Goal: Task Accomplishment & Management: Manage account settings

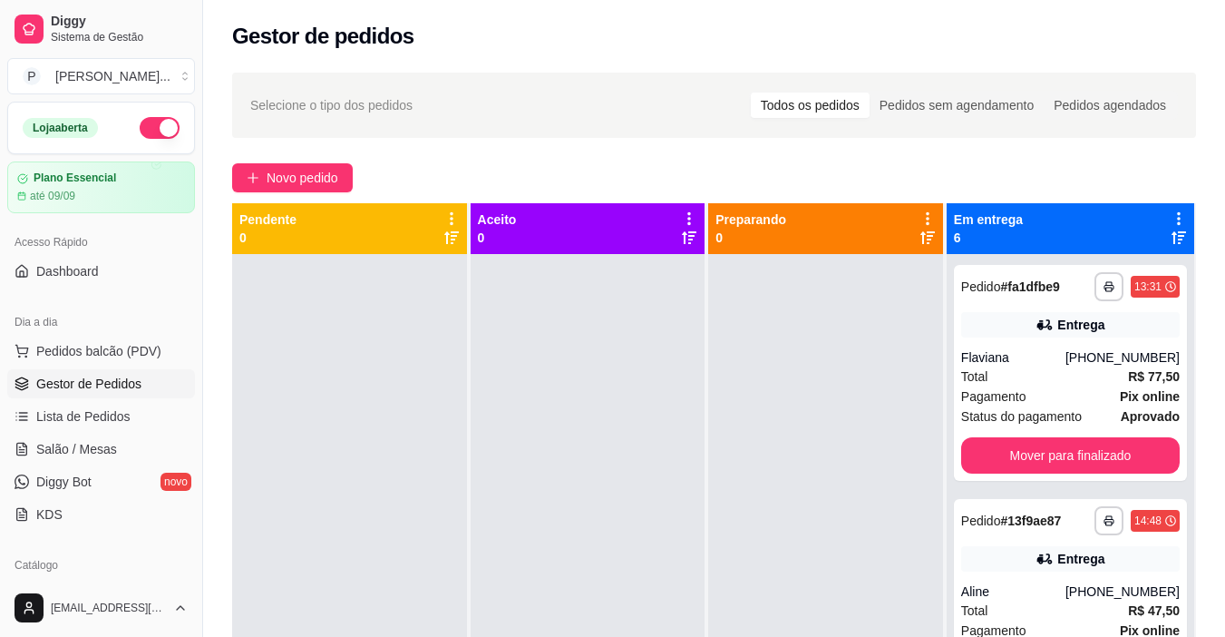
scroll to position [19, 0]
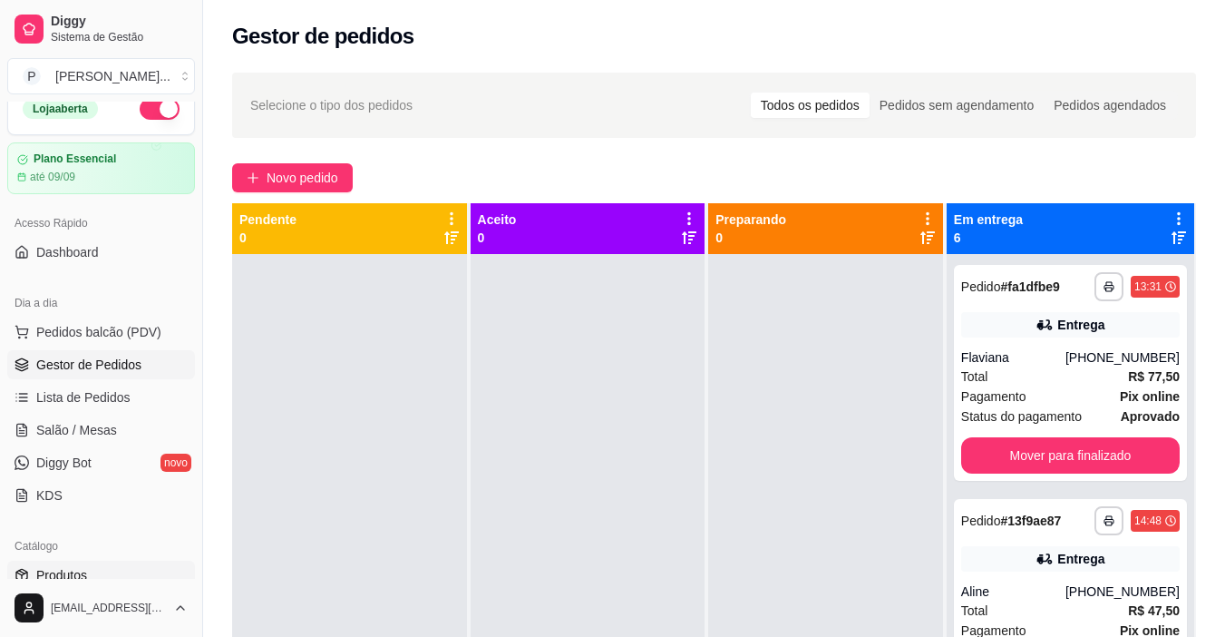
click at [99, 569] on link "Produtos" at bounding box center [101, 574] width 188 height 29
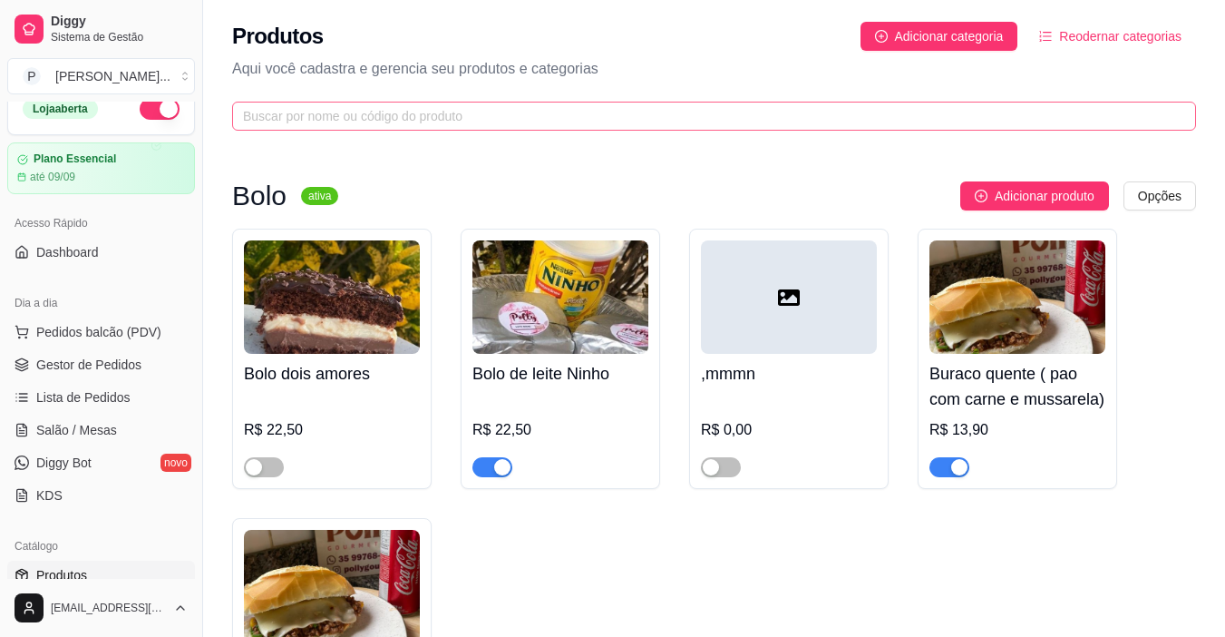
click at [363, 103] on span at bounding box center [714, 116] width 964 height 29
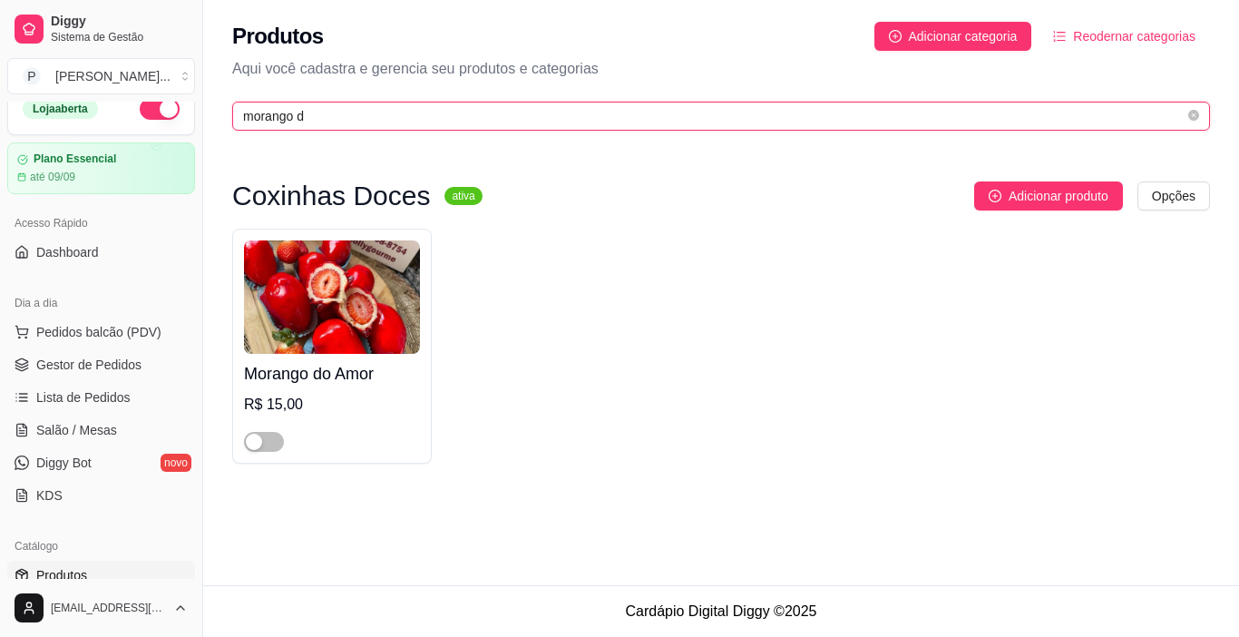
type input "morango d"
click at [255, 454] on div "Morango do Amor R$ 15,00" at bounding box center [332, 346] width 200 height 235
click at [263, 442] on span "button" at bounding box center [264, 442] width 40 height 20
click at [97, 375] on link "Gestor de Pedidos" at bounding box center [101, 364] width 188 height 29
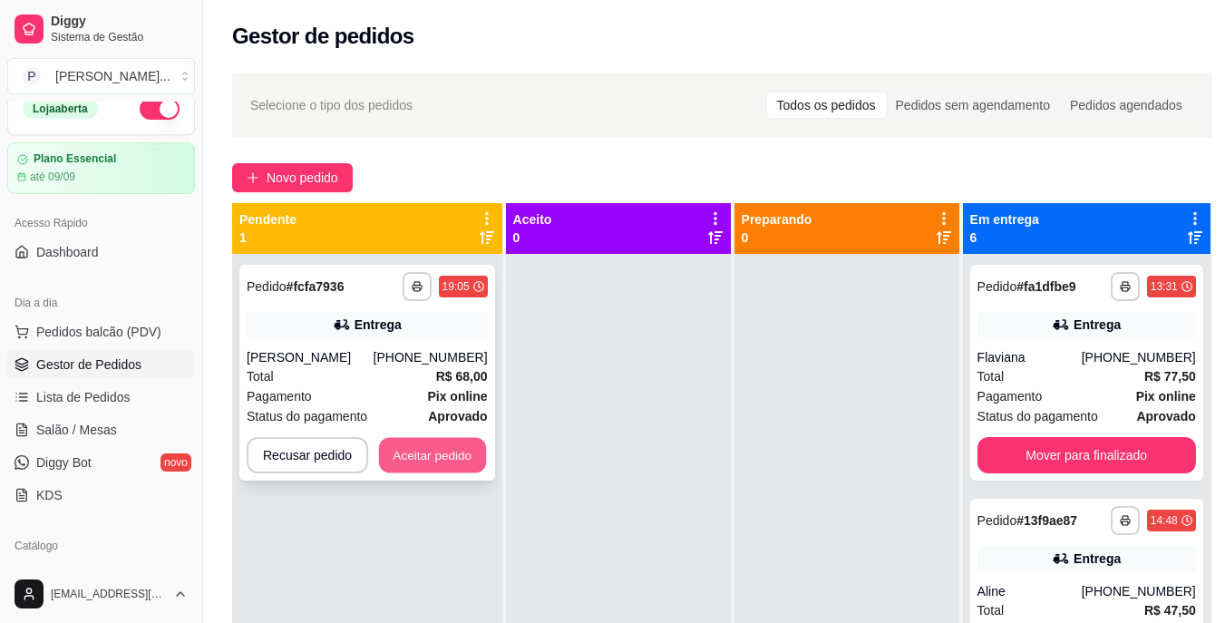
click at [397, 473] on button "Aceitar pedido" at bounding box center [432, 455] width 107 height 35
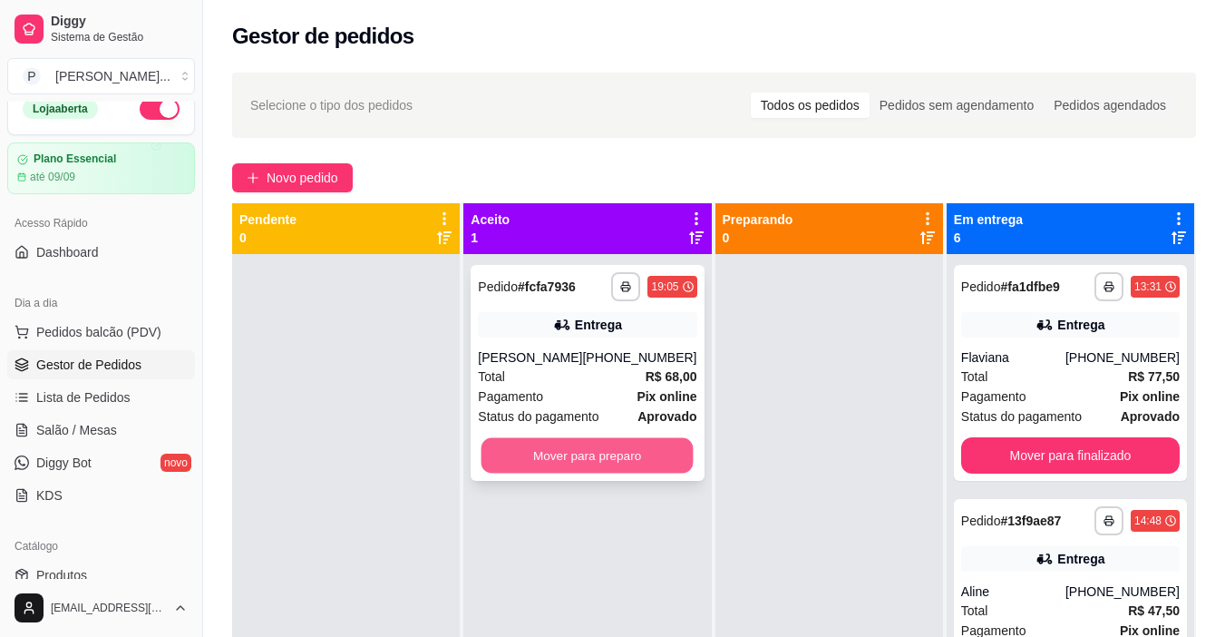
click at [563, 464] on button "Mover para preparo" at bounding box center [588, 455] width 212 height 35
